Goal: Find contact information: Find contact information

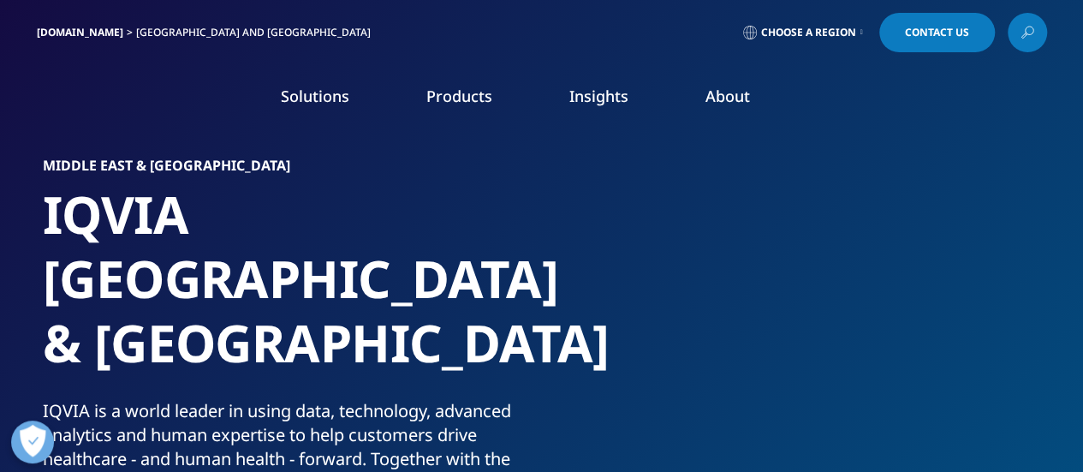
drag, startPoint x: 0, startPoint y: 0, endPoint x: 937, endPoint y: 42, distance: 937.7
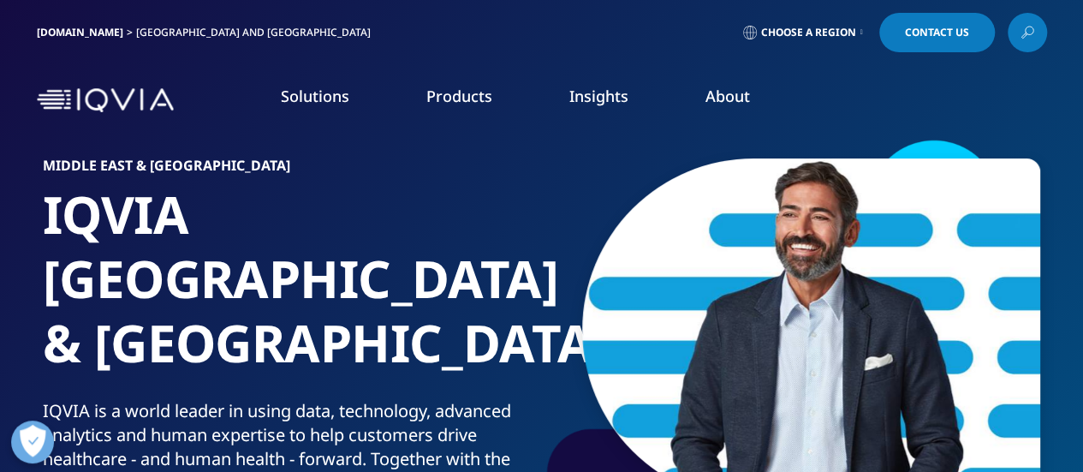
click at [937, 42] on link "Contact Us" at bounding box center [937, 32] width 116 height 39
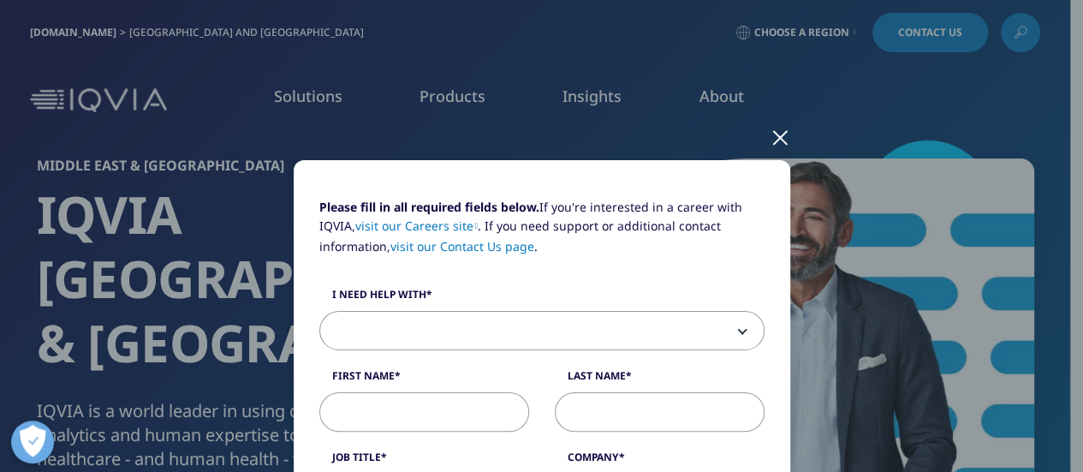
drag, startPoint x: 1069, startPoint y: 89, endPoint x: 1069, endPoint y: 120, distance: 30.8
click at [1069, 120] on div "Please fill in all required fields below. If you're interested in a career with…" at bounding box center [541, 236] width 1083 height 472
click at [774, 141] on div at bounding box center [781, 136] width 20 height 47
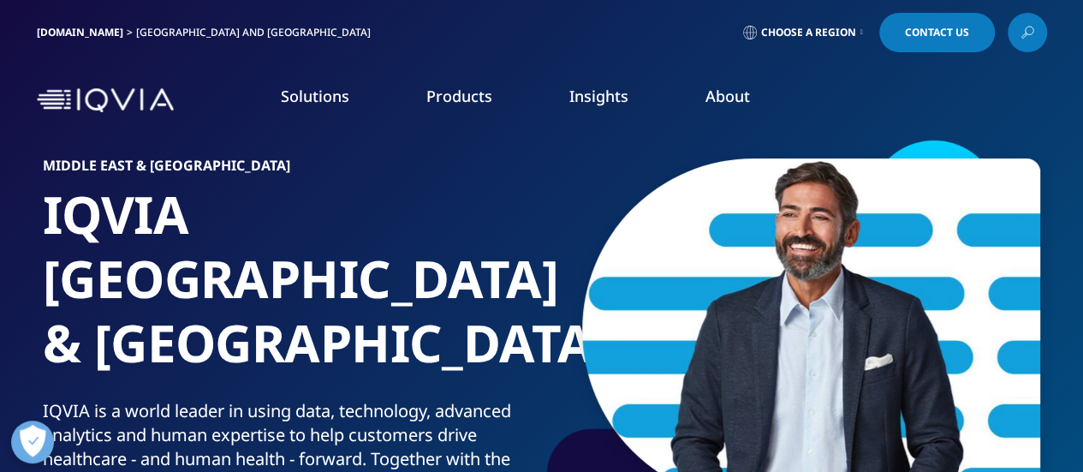
click at [841, 45] on link "Choose a Region" at bounding box center [803, 32] width 127 height 39
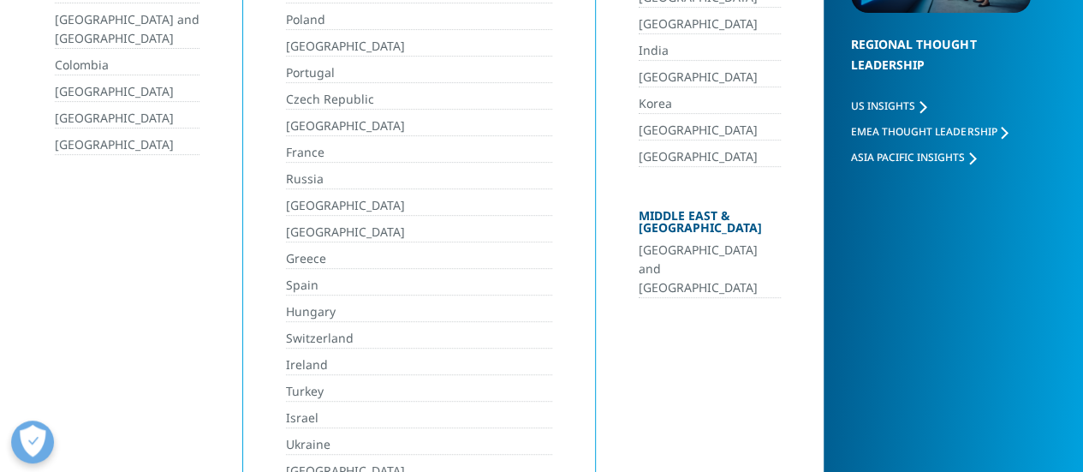
scroll to position [261, 0]
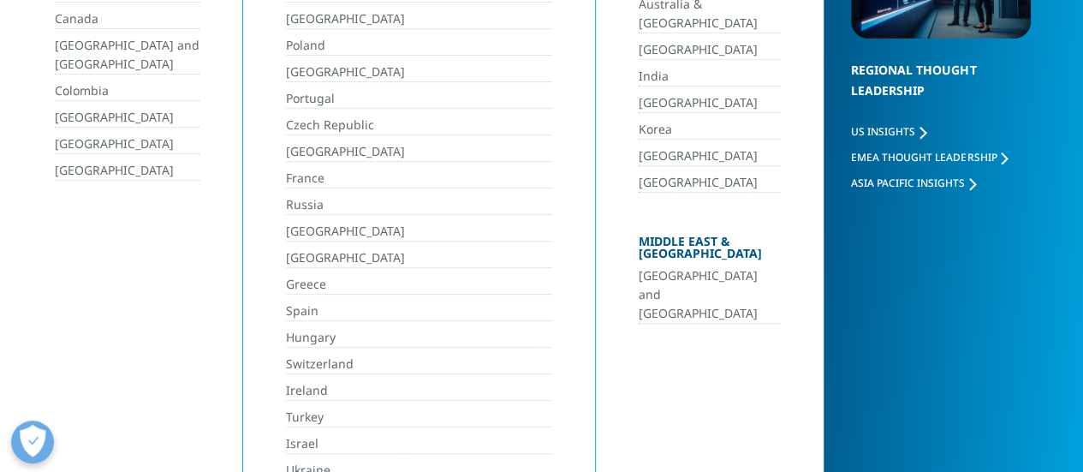
click at [666, 266] on link "[GEOGRAPHIC_DATA] and [GEOGRAPHIC_DATA]" at bounding box center [710, 294] width 143 height 57
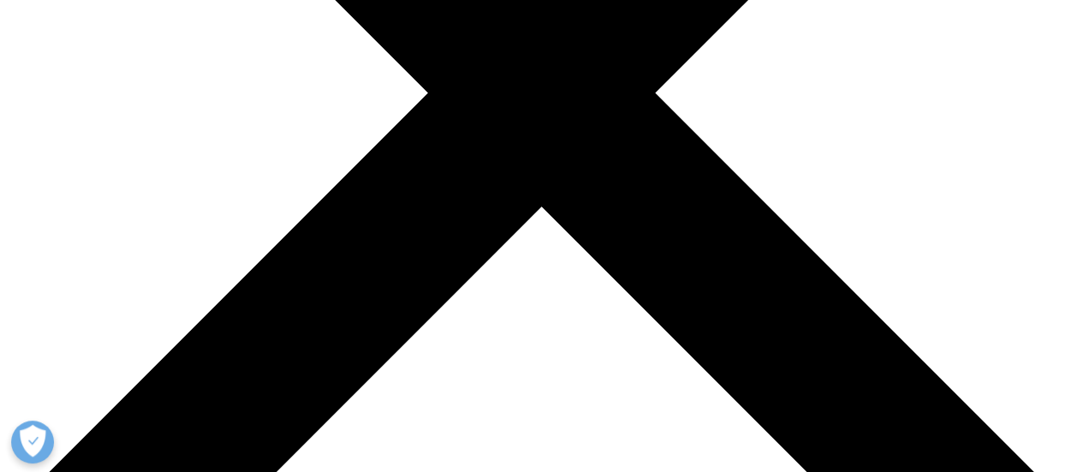
scroll to position [514, 0]
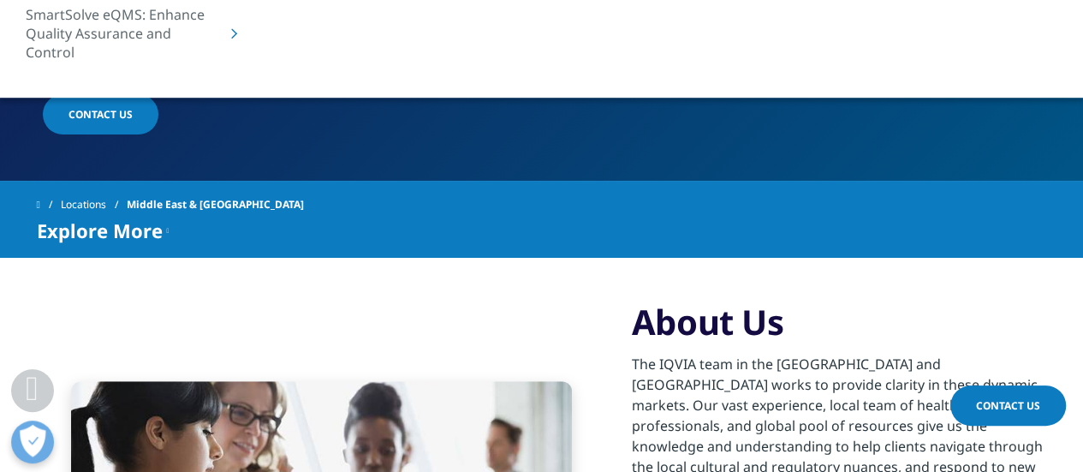
click at [106, 107] on span "Contact us" at bounding box center [100, 114] width 64 height 15
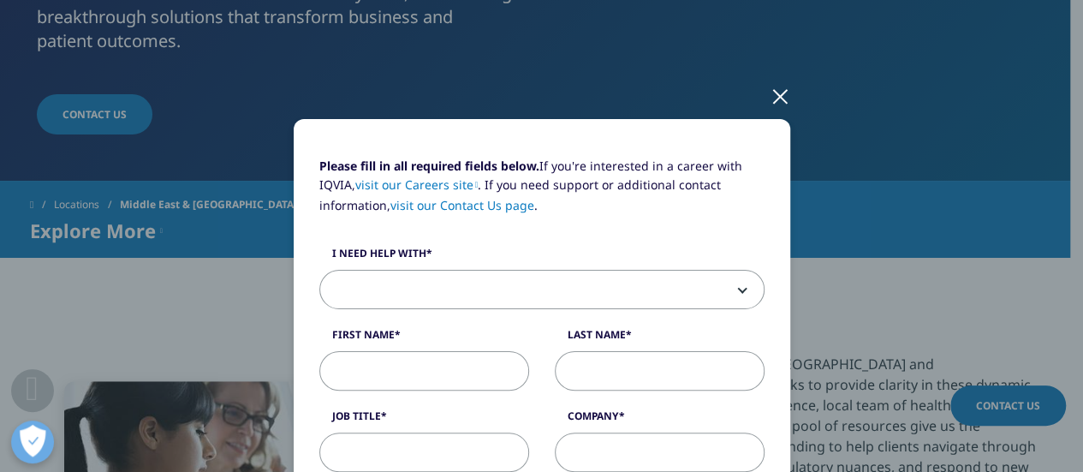
scroll to position [28, 0]
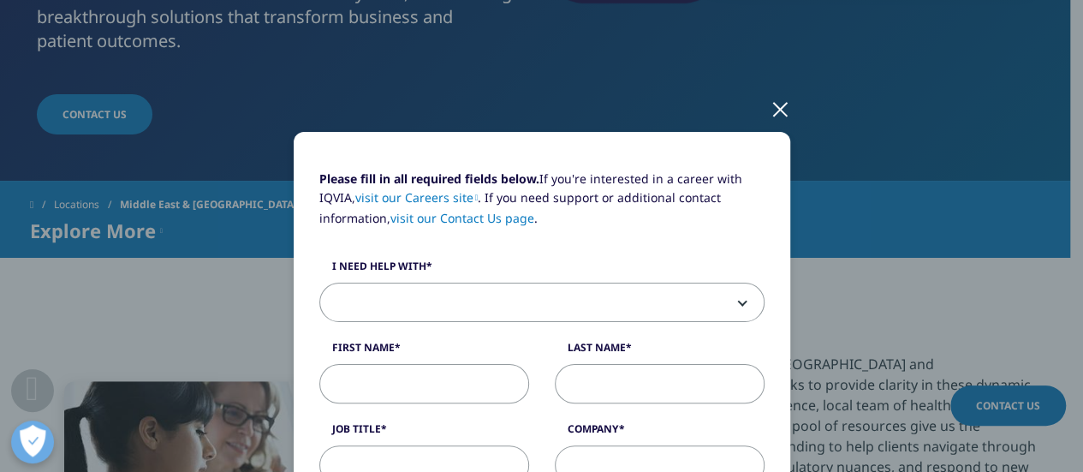
click at [771, 107] on div at bounding box center [781, 108] width 20 height 47
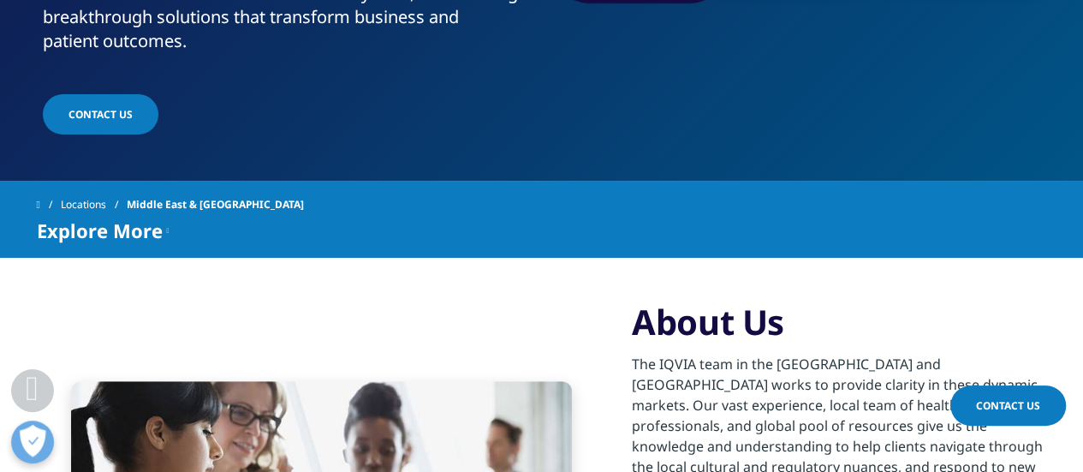
click at [765, 394] on p "The IQVIA team in the [GEOGRAPHIC_DATA] and [GEOGRAPHIC_DATA] works to provide …" at bounding box center [839, 431] width 415 height 154
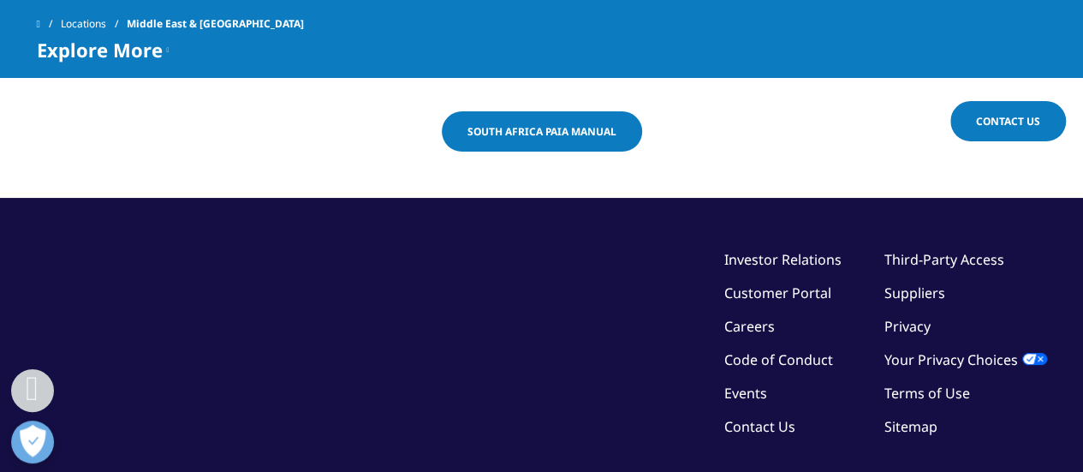
scroll to position [3322, 0]
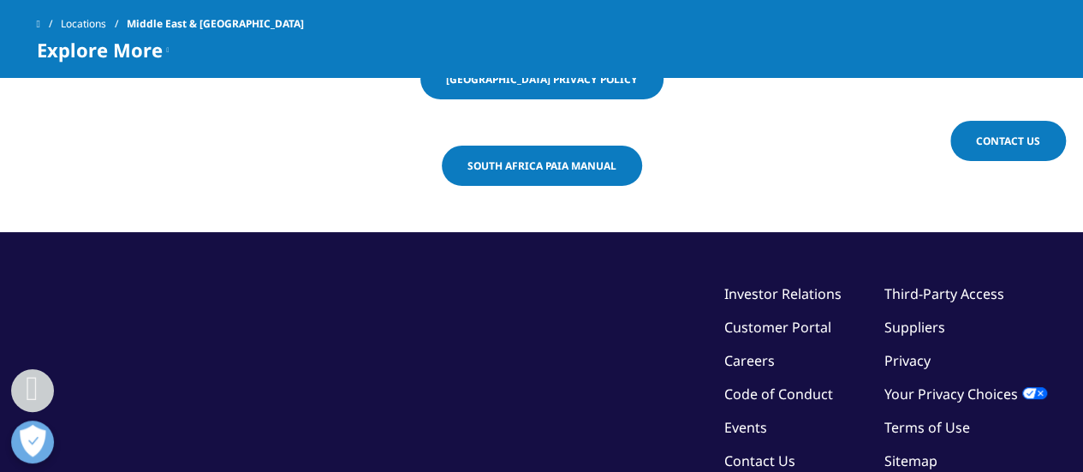
click at [765, 451] on link "Contact Us" at bounding box center [759, 460] width 71 height 19
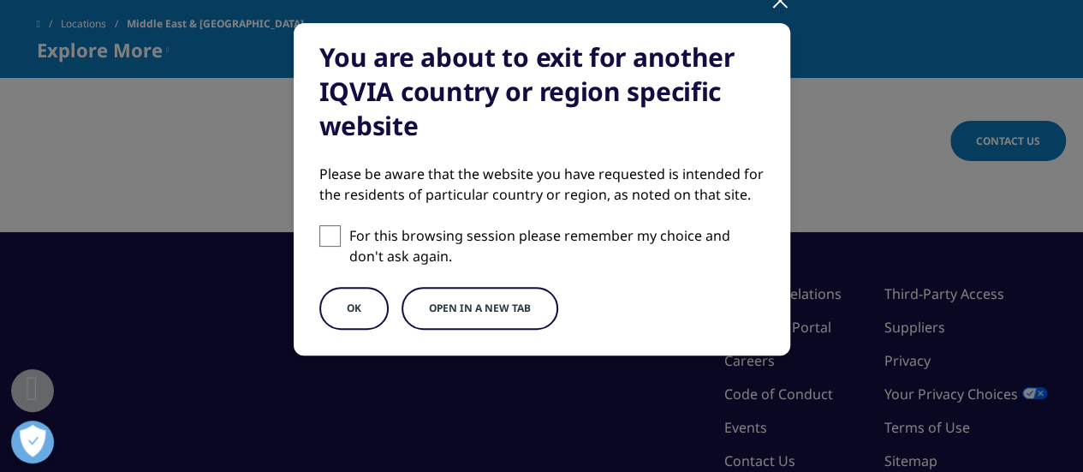
scroll to position [143, 0]
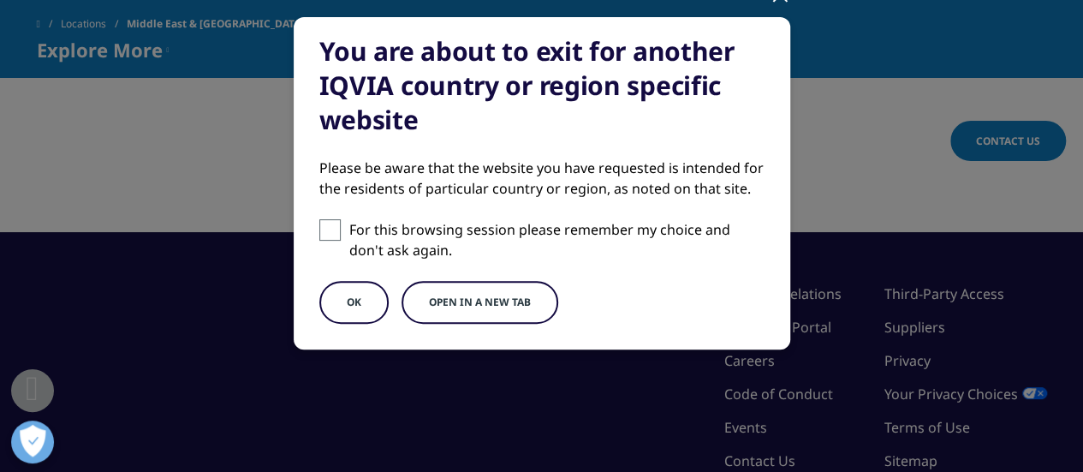
click at [485, 314] on button "Open in a new tab" at bounding box center [480, 302] width 157 height 43
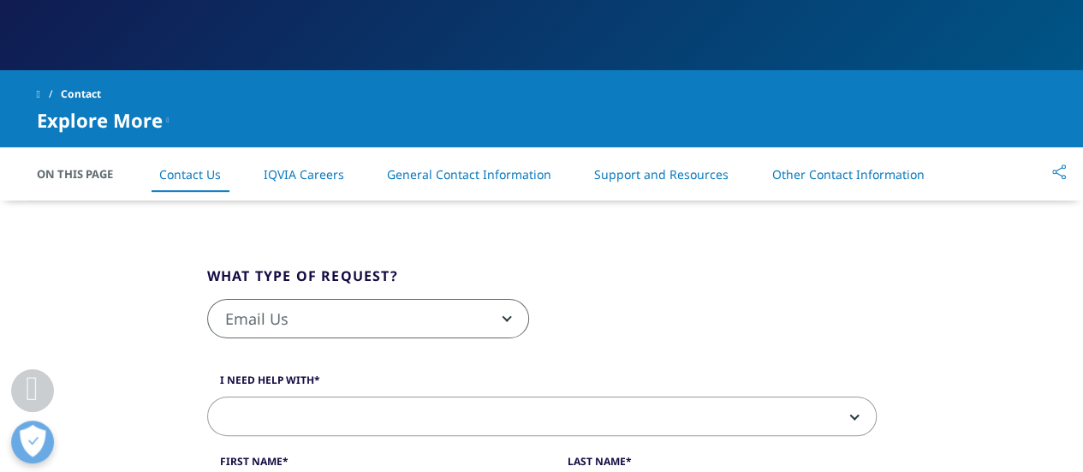
scroll to position [377, 0]
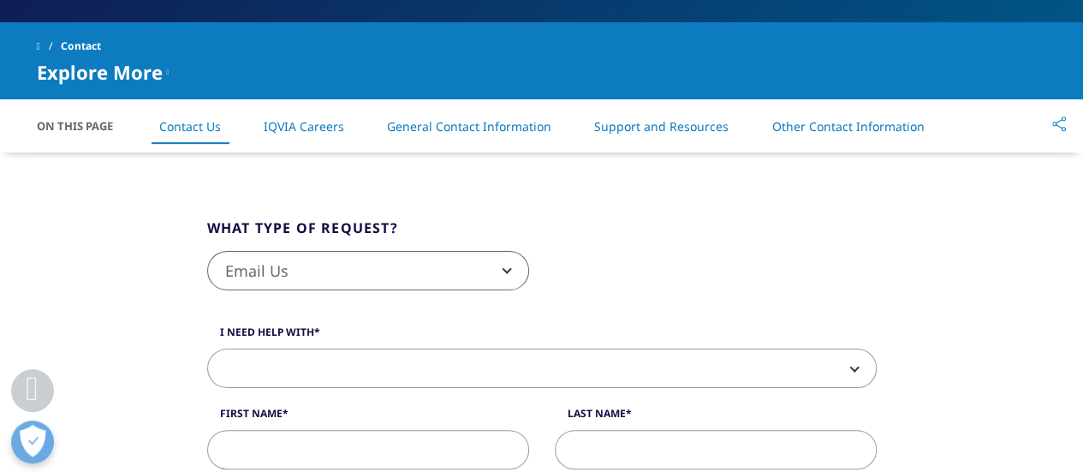
click at [815, 125] on link "Other Contact Information" at bounding box center [847, 126] width 152 height 16
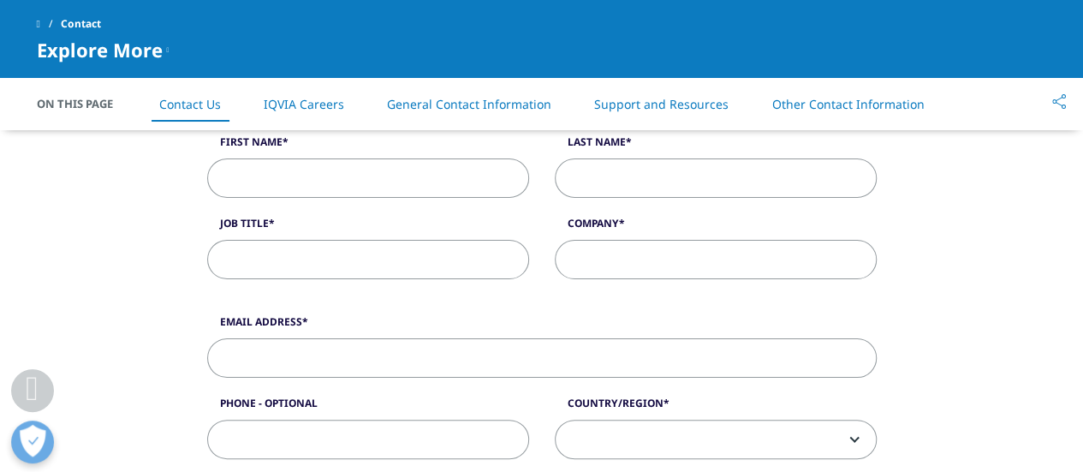
scroll to position [516, 0]
